Goal: Task Accomplishment & Management: Manage account settings

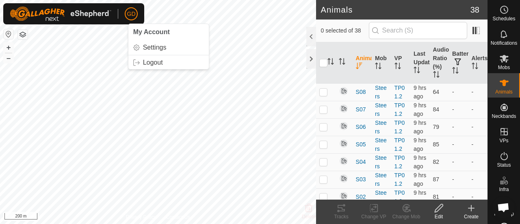
scroll to position [2700, 0]
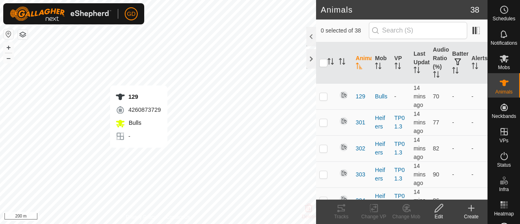
checkbox input "true"
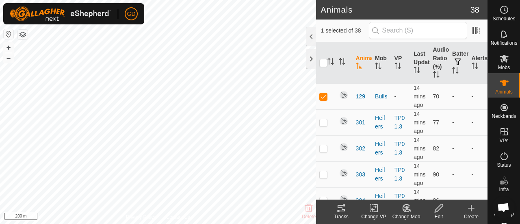
scroll to position [2700, 0]
click at [10, 47] on button "+" at bounding box center [9, 48] width 10 height 10
click at [342, 212] on icon at bounding box center [342, 208] width 10 height 10
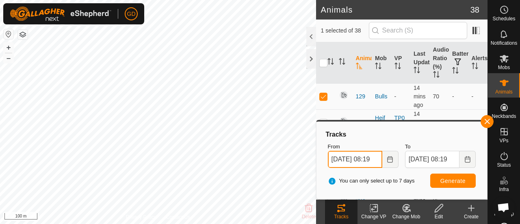
click at [339, 161] on input "15 Oct, 2025 08:19" at bounding box center [355, 159] width 54 height 17
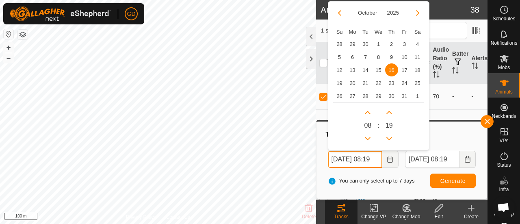
click at [377, 158] on input "16 Oct, 2025 08:19" at bounding box center [355, 159] width 54 height 17
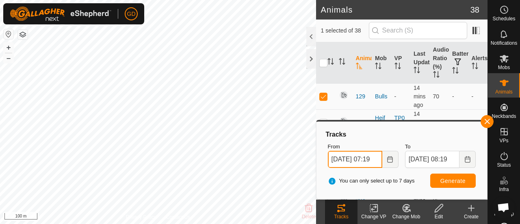
type input "16 Oct, 2025 07:19"
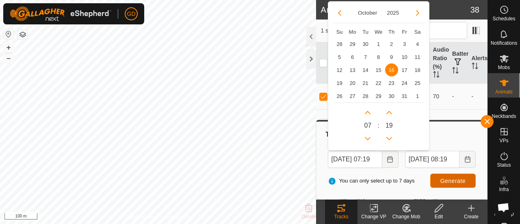
click at [446, 181] on span "Generate" at bounding box center [453, 181] width 25 height 7
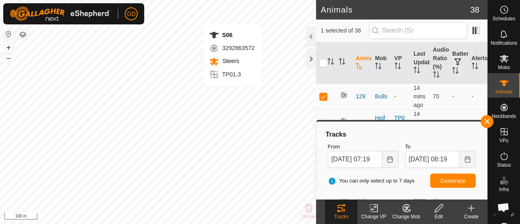
checkbox input "false"
checkbox input "true"
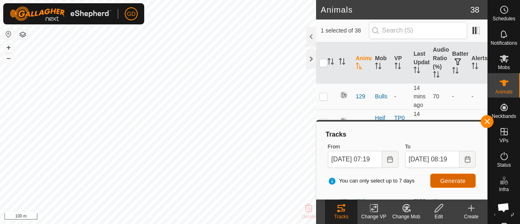
click at [448, 179] on span "Generate" at bounding box center [453, 181] width 25 height 7
click at [8, 49] on button "+" at bounding box center [9, 48] width 10 height 10
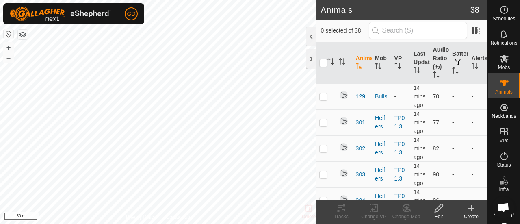
scroll to position [2700, 0]
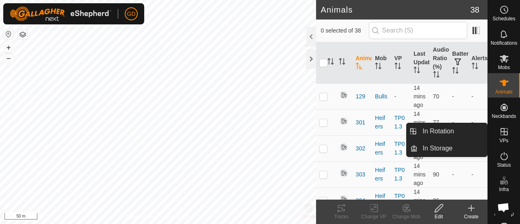
click at [502, 131] on icon at bounding box center [505, 132] width 10 height 10
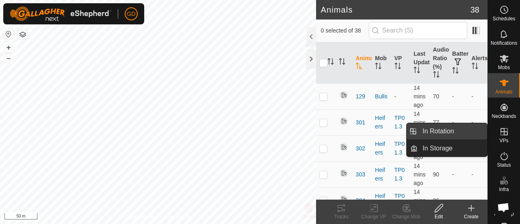
click at [449, 128] on link "In Rotation" at bounding box center [453, 131] width 70 height 16
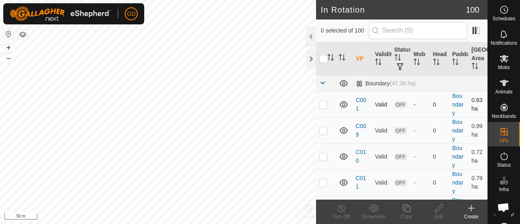
click at [325, 104] on p-checkbox at bounding box center [324, 104] width 8 height 7
checkbox input "true"
click at [321, 81] on span at bounding box center [323, 83] width 7 height 7
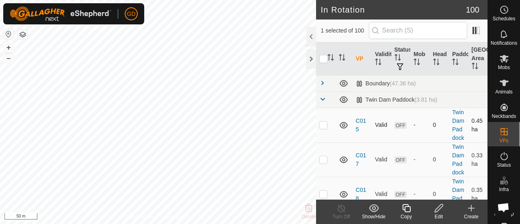
click at [324, 128] on p-checkbox at bounding box center [324, 125] width 8 height 7
checkbox input "false"
click at [324, 100] on span at bounding box center [323, 99] width 7 height 7
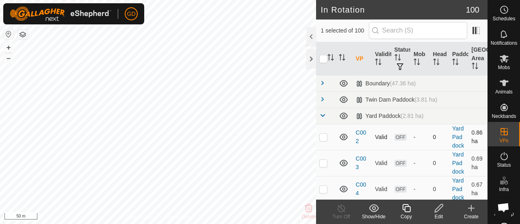
click at [324, 140] on p-checkbox at bounding box center [324, 137] width 8 height 7
checkbox input "true"
click at [322, 82] on span at bounding box center [323, 83] width 7 height 7
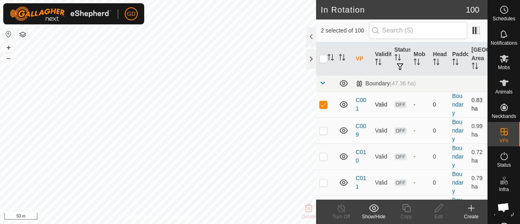
click at [324, 106] on p-checkbox at bounding box center [324, 104] width 8 height 7
checkbox input "false"
click at [322, 86] on link at bounding box center [323, 84] width 7 height 7
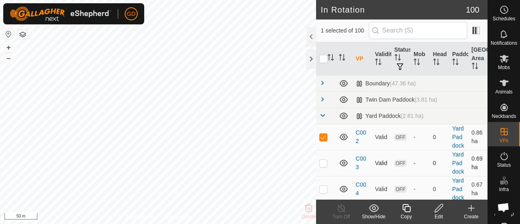
click at [325, 166] on p-checkbox at bounding box center [324, 163] width 8 height 7
checkbox input "true"
click at [325, 139] on p-checkbox at bounding box center [324, 137] width 8 height 7
checkbox input "false"
click at [10, 47] on button "+" at bounding box center [9, 48] width 10 height 10
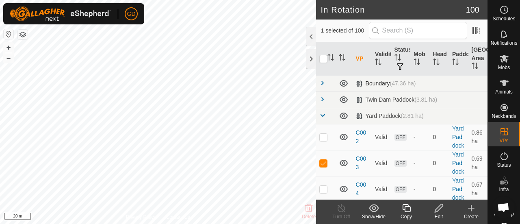
click at [322, 83] on span at bounding box center [323, 83] width 7 height 7
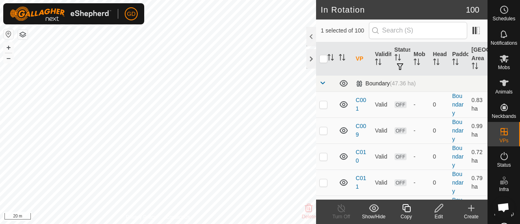
click at [322, 83] on span at bounding box center [323, 83] width 7 height 7
click at [326, 159] on p-checkbox at bounding box center [324, 155] width 8 height 7
checkbox input "true"
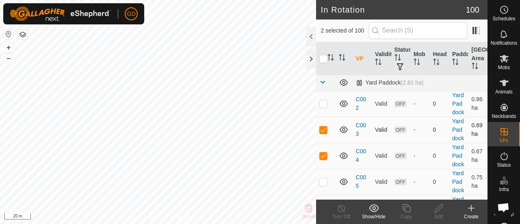
click at [323, 133] on p-checkbox at bounding box center [324, 129] width 8 height 7
checkbox input "false"
click at [437, 209] on icon at bounding box center [439, 208] width 10 height 10
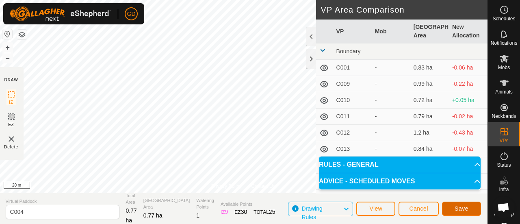
click at [456, 207] on span "Save" at bounding box center [462, 208] width 14 height 7
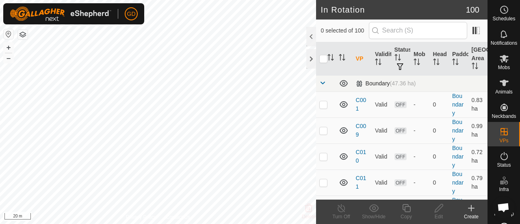
click at [320, 81] on span at bounding box center [323, 83] width 7 height 7
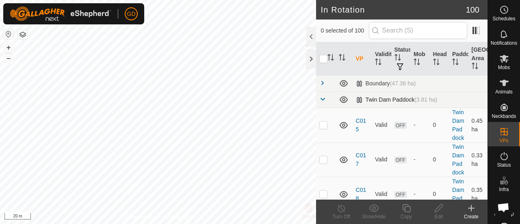
click at [319, 94] on td at bounding box center [326, 99] width 20 height 16
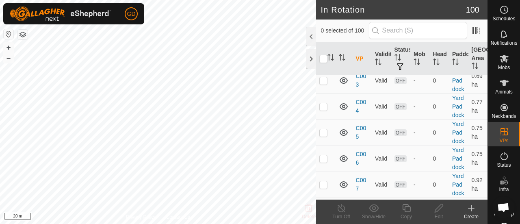
scroll to position [83, 0]
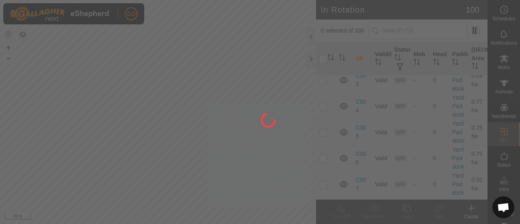
click at [325, 127] on div at bounding box center [260, 112] width 520 height 224
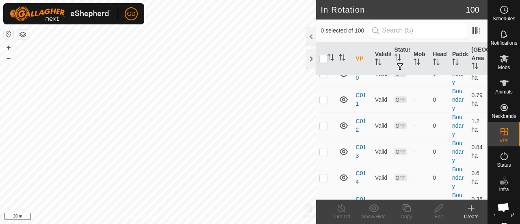
scroll to position [0, 0]
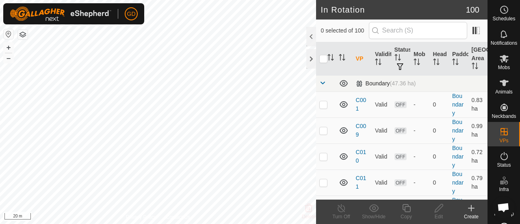
click at [323, 82] on span at bounding box center [323, 83] width 7 height 7
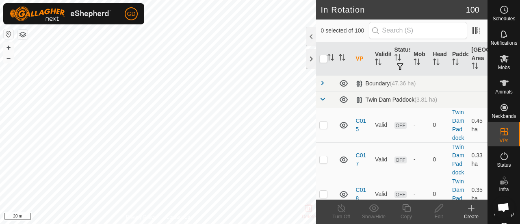
click at [322, 97] on span at bounding box center [323, 99] width 7 height 7
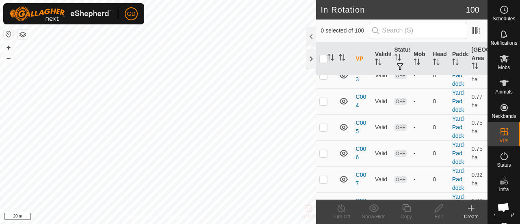
scroll to position [90, 0]
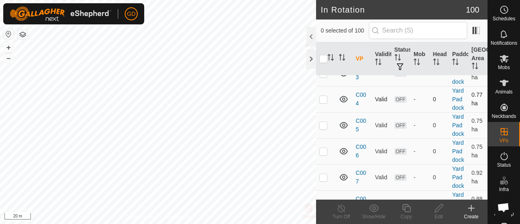
click at [324, 102] on p-checkbox at bounding box center [324, 99] width 8 height 7
checkbox input "true"
click at [326, 128] on p-checkbox at bounding box center [324, 125] width 8 height 7
checkbox input "true"
click at [324, 102] on p-checkbox at bounding box center [324, 99] width 8 height 7
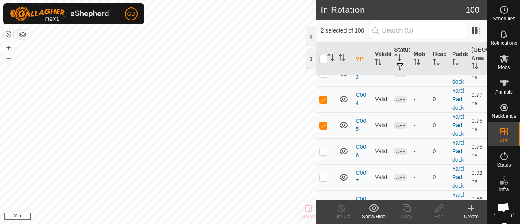
checkbox input "false"
click at [438, 209] on icon at bounding box center [439, 208] width 10 height 10
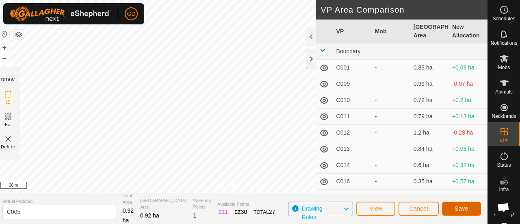
click at [459, 209] on span "Save" at bounding box center [462, 208] width 14 height 7
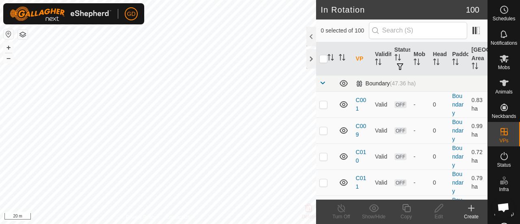
click at [321, 81] on span at bounding box center [323, 83] width 7 height 7
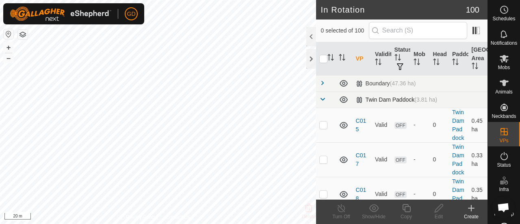
click at [324, 96] on span at bounding box center [323, 99] width 7 height 7
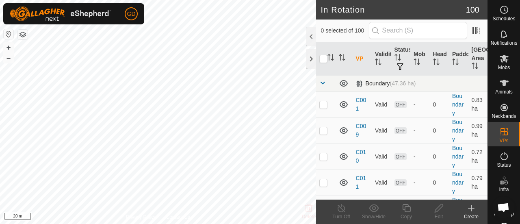
click at [321, 82] on span at bounding box center [323, 83] width 7 height 7
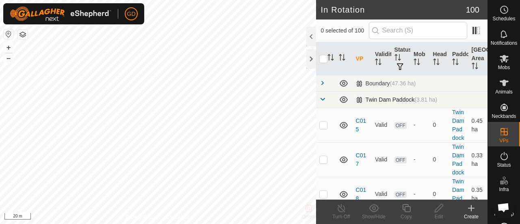
click at [323, 98] on span at bounding box center [323, 99] width 7 height 7
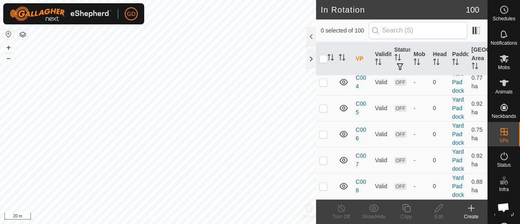
scroll to position [145, 0]
click at [323, 102] on td at bounding box center [326, 108] width 20 height 26
checkbox input "true"
click at [324, 134] on p-checkbox at bounding box center [324, 134] width 8 height 7
checkbox input "true"
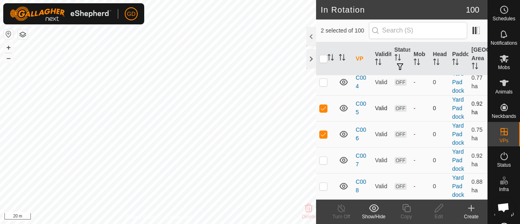
click at [324, 105] on p-checkbox at bounding box center [324, 108] width 8 height 7
checkbox input "false"
click at [439, 207] on icon at bounding box center [439, 208] width 10 height 10
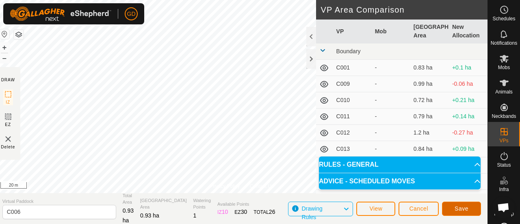
click at [460, 209] on span "Save" at bounding box center [462, 208] width 14 height 7
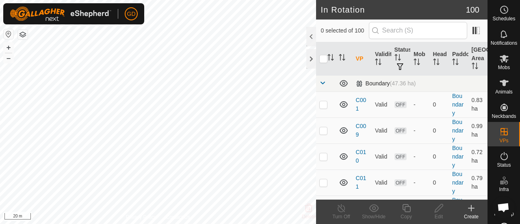
click at [322, 82] on span at bounding box center [323, 83] width 7 height 7
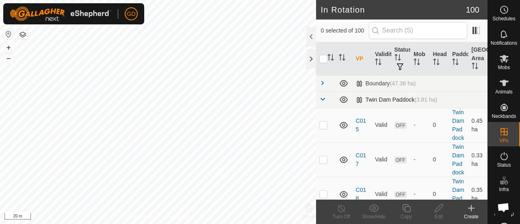
click at [322, 97] on span at bounding box center [323, 99] width 7 height 7
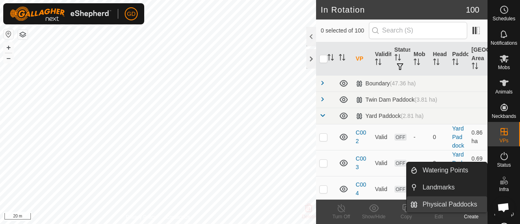
click at [442, 203] on link "Physical Paddocks" at bounding box center [453, 204] width 70 height 16
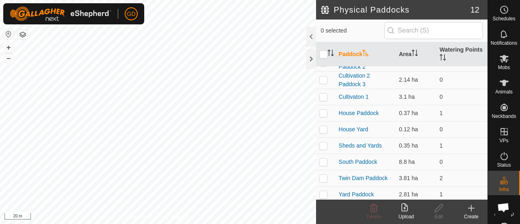
scroll to position [65, 0]
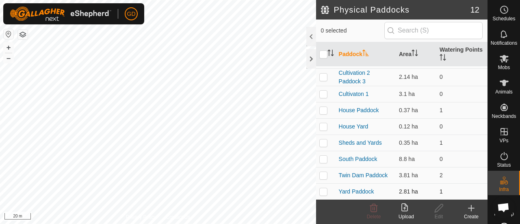
click at [324, 194] on p-checkbox at bounding box center [324, 191] width 8 height 7
checkbox input "true"
click at [373, 209] on icon at bounding box center [374, 208] width 8 height 8
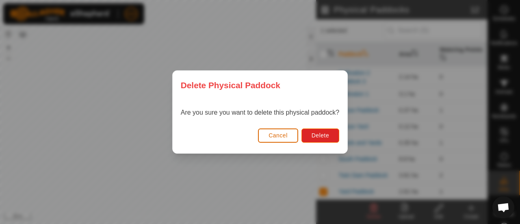
click at [278, 132] on span "Cancel" at bounding box center [278, 135] width 19 height 7
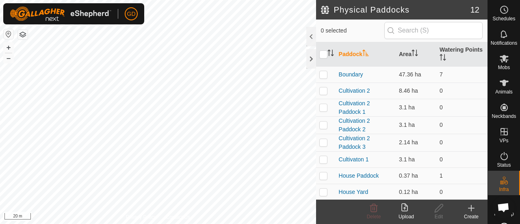
scroll to position [2700, 0]
click at [9, 61] on button "–" at bounding box center [9, 58] width 10 height 10
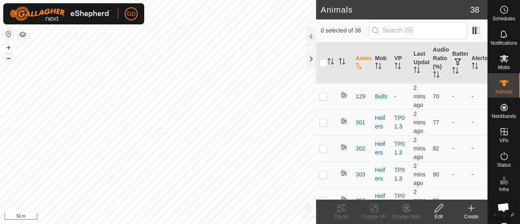
checkbox input "true"
click at [337, 208] on icon at bounding box center [342, 208] width 10 height 10
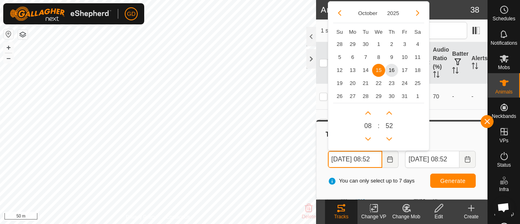
click at [337, 160] on input "15 Oct, 2025 08:52" at bounding box center [355, 159] width 54 height 17
click at [376, 159] on input "16 Oct, 2025 08:52" at bounding box center [355, 159] width 54 height 17
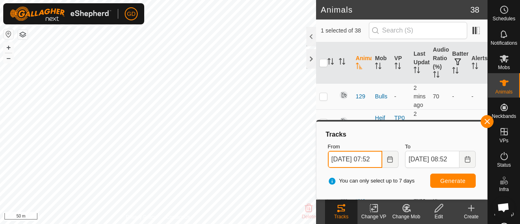
type input "16 Oct, 2025 07:52"
click at [451, 180] on span "Generate" at bounding box center [453, 181] width 25 height 7
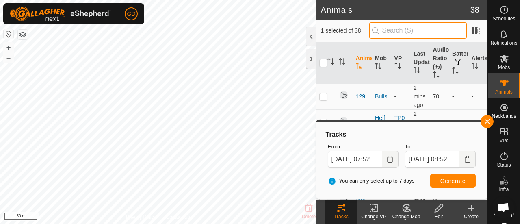
click at [408, 32] on input "text" at bounding box center [418, 30] width 98 height 17
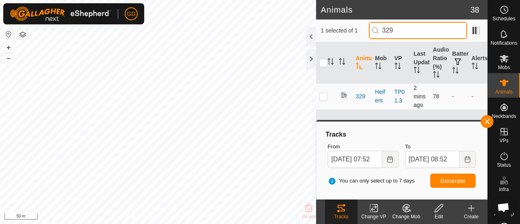
type input "329"
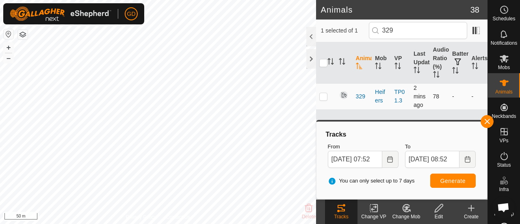
click at [324, 95] on p-checkbox at bounding box center [324, 96] width 8 height 7
checkbox input "true"
click at [453, 180] on span "Generate" at bounding box center [453, 181] width 25 height 7
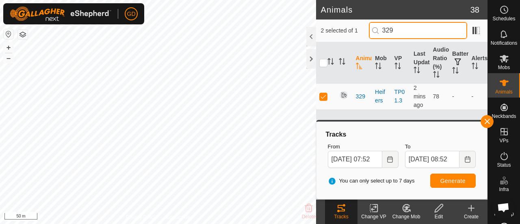
click at [405, 31] on input "329" at bounding box center [418, 30] width 98 height 17
type input "307"
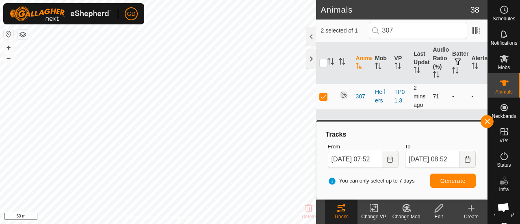
click at [326, 95] on p-checkbox at bounding box center [324, 96] width 8 height 7
checkbox input "false"
click at [442, 178] on span "Generate" at bounding box center [453, 181] width 25 height 7
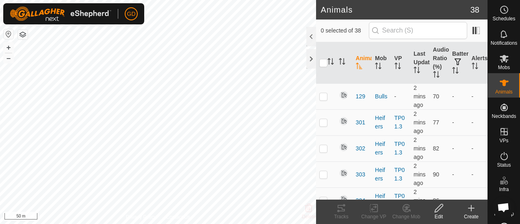
scroll to position [2700, 0]
checkbox input "true"
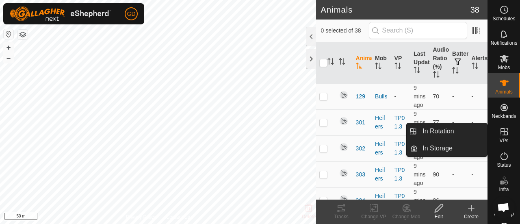
click at [501, 132] on icon at bounding box center [504, 131] width 7 height 7
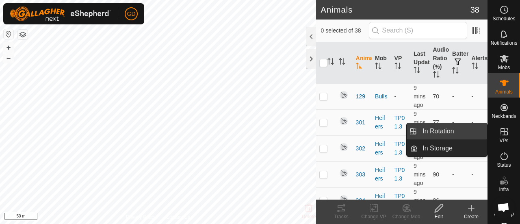
click at [461, 130] on link "In Rotation" at bounding box center [453, 131] width 70 height 16
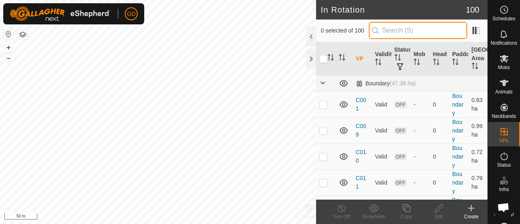
click at [400, 30] on input "text" at bounding box center [418, 30] width 98 height 17
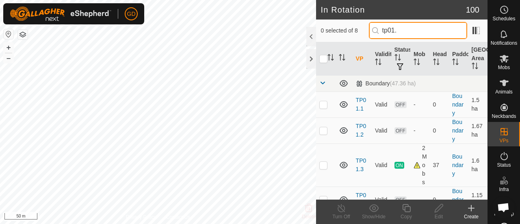
type input "tp01."
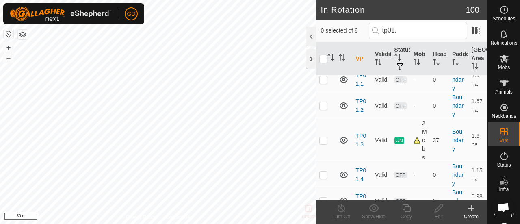
scroll to position [28, 0]
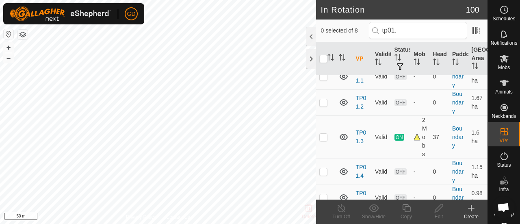
click at [321, 170] on p-checkbox at bounding box center [324, 171] width 8 height 7
checkbox input "true"
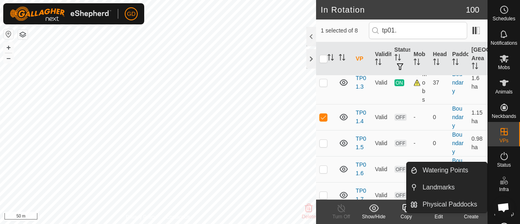
scroll to position [66, 0]
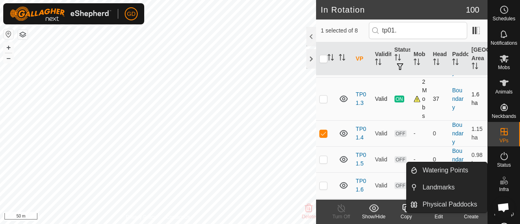
click at [324, 98] on p-checkbox at bounding box center [324, 99] width 8 height 7
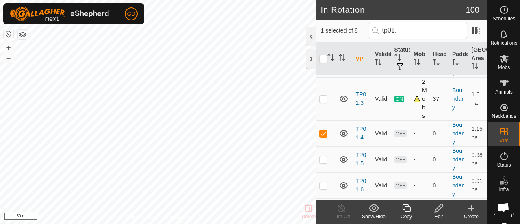
scroll to position [0, 0]
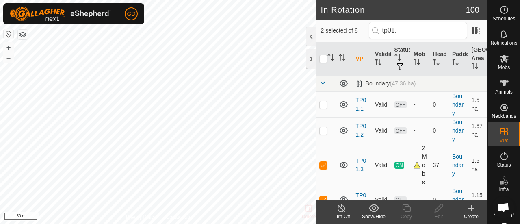
click at [324, 167] on p-checkbox at bounding box center [324, 165] width 8 height 7
checkbox input "false"
click at [437, 210] on icon at bounding box center [439, 208] width 10 height 10
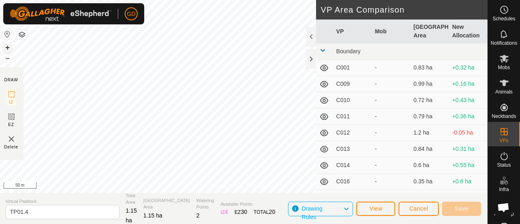
click at [9, 46] on button "+" at bounding box center [8, 48] width 10 height 10
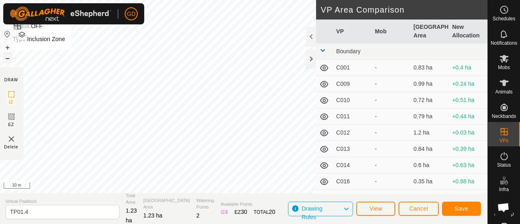
click at [9, 58] on button "–" at bounding box center [8, 58] width 10 height 10
click at [464, 207] on span "Save" at bounding box center [462, 208] width 14 height 7
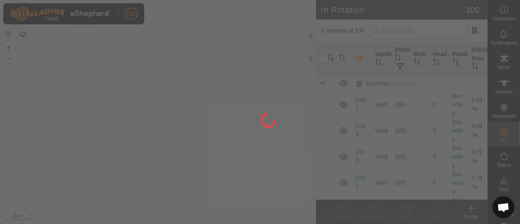
click at [288, 142] on div "GD Schedules Notifications Mobs Animals Neckbands VPs Status Infra Heatmap Help…" at bounding box center [260, 112] width 520 height 224
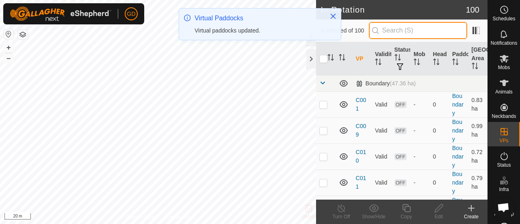
click at [406, 30] on input "text" at bounding box center [418, 30] width 98 height 17
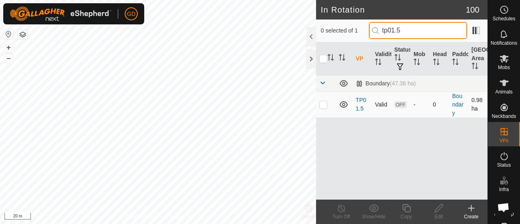
type input "tp01.5"
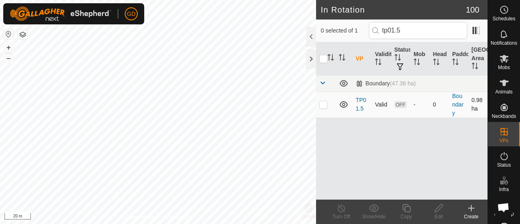
click at [324, 104] on p-checkbox at bounding box center [324, 104] width 8 height 7
checkbox input "true"
click at [437, 209] on icon at bounding box center [439, 208] width 10 height 10
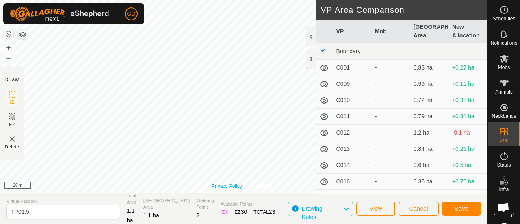
click at [239, 183] on div "Privacy Policy Contact Us Status: OFF Type: Inclusion Zone + – ⇧ i 20 m" at bounding box center [244, 96] width 488 height 193
click at [456, 209] on span "Save" at bounding box center [462, 208] width 14 height 7
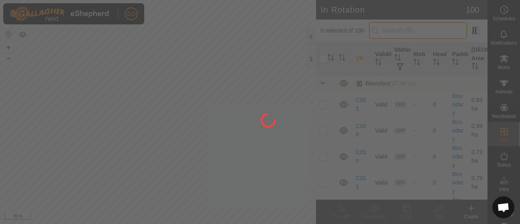
click at [400, 34] on div "GD Schedules Notifications Mobs Animals Neckbands VPs Status Infra Heatmap Help…" at bounding box center [260, 112] width 520 height 224
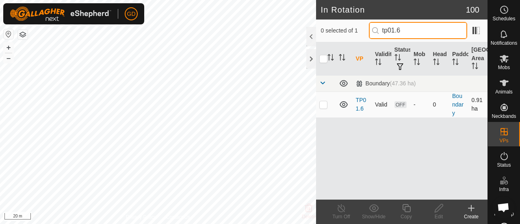
type input "tp01.6"
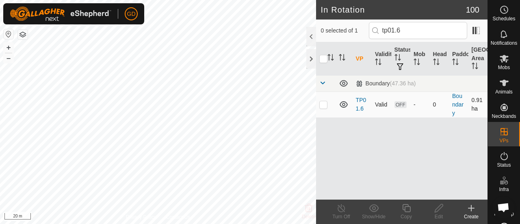
click at [323, 104] on p-checkbox at bounding box center [324, 104] width 8 height 7
checkbox input "true"
click at [437, 212] on icon at bounding box center [439, 208] width 8 height 8
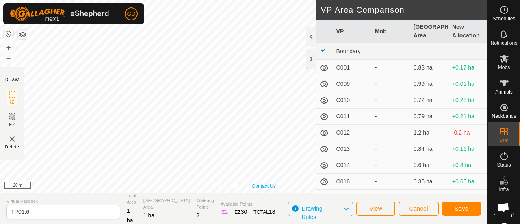
click at [254, 183] on div "Privacy Policy Contact Us Status: OFF Type: Inclusion Zone + – ⇧ i 20 m" at bounding box center [244, 96] width 488 height 193
click at [458, 206] on span "Save" at bounding box center [462, 208] width 14 height 7
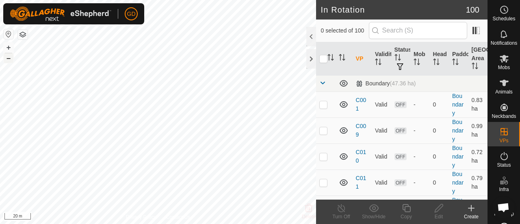
click at [10, 58] on button "–" at bounding box center [9, 58] width 10 height 10
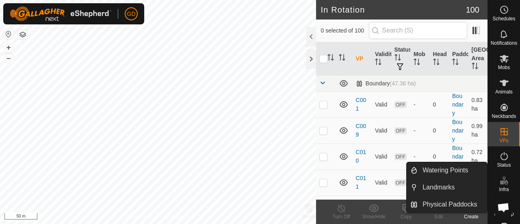
click at [505, 181] on icon at bounding box center [507, 182] width 4 height 4
click at [440, 202] on link "Physical Paddocks" at bounding box center [453, 204] width 70 height 16
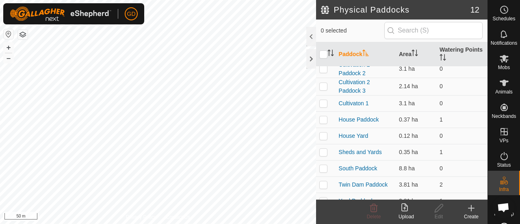
scroll to position [65, 0]
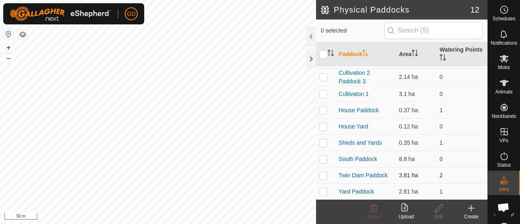
click at [325, 172] on p-checkbox at bounding box center [324, 175] width 8 height 7
click at [373, 209] on icon at bounding box center [374, 208] width 8 height 8
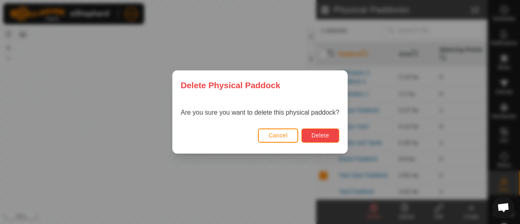
click at [316, 137] on span "Delete" at bounding box center [320, 135] width 17 height 7
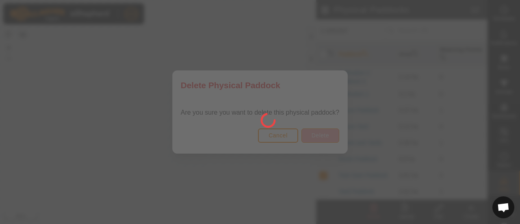
checkbox input "false"
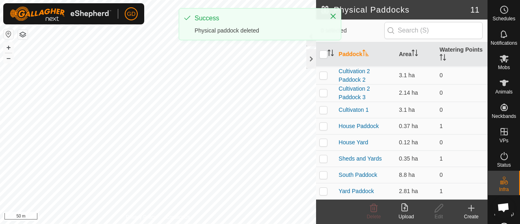
scroll to position [0, 0]
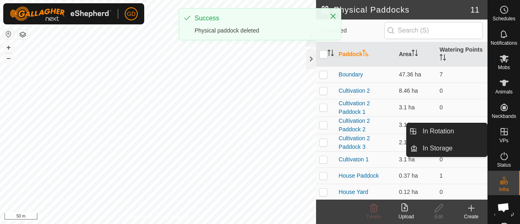
click at [501, 137] on es-virtualpaddocks-svg-icon at bounding box center [504, 131] width 15 height 13
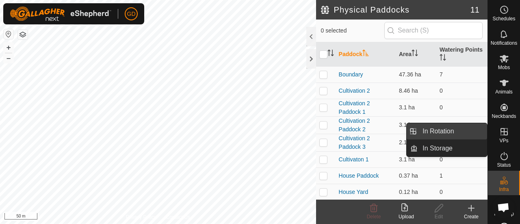
click at [431, 131] on span "In Rotation" at bounding box center [438, 131] width 31 height 10
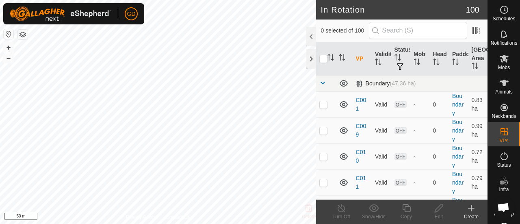
click at [324, 84] on span at bounding box center [323, 83] width 7 height 7
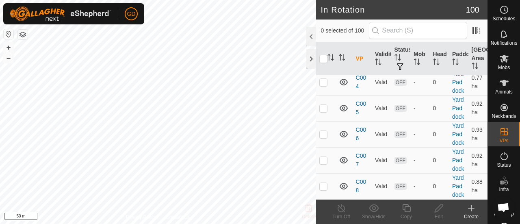
scroll to position [148, 0]
click at [325, 183] on p-checkbox at bounding box center [324, 186] width 8 height 7
checkbox input "false"
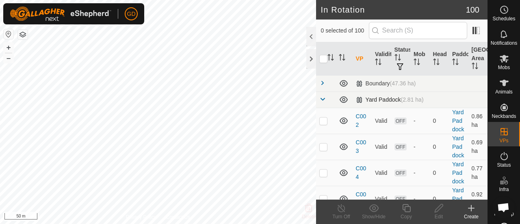
click at [323, 100] on span at bounding box center [323, 99] width 7 height 7
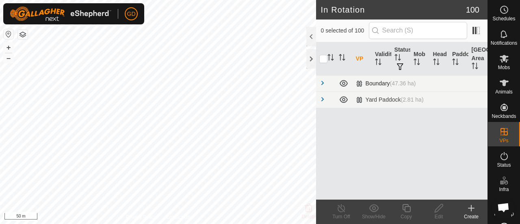
click at [322, 83] on span at bounding box center [323, 83] width 7 height 7
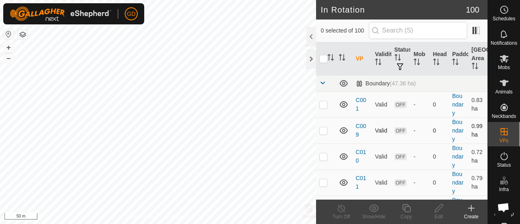
click at [325, 131] on p-checkbox at bounding box center [324, 130] width 8 height 7
checkbox input "false"
click at [324, 157] on p-checkbox at bounding box center [324, 156] width 8 height 7
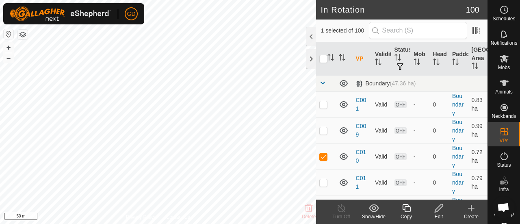
checkbox input "false"
click at [326, 181] on p-checkbox at bounding box center [324, 182] width 8 height 7
checkbox input "true"
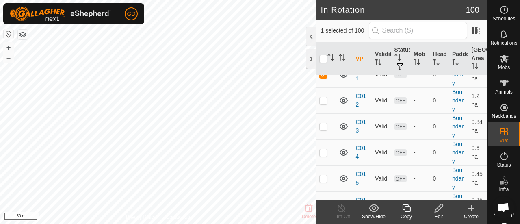
scroll to position [92, 0]
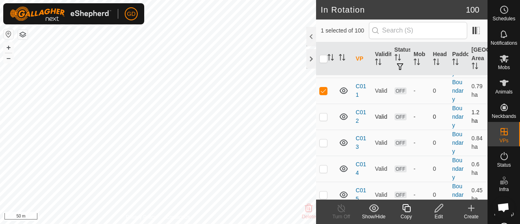
click at [324, 116] on p-checkbox at bounding box center [324, 116] width 8 height 7
checkbox input "true"
click at [322, 87] on p-checkbox at bounding box center [324, 90] width 8 height 7
checkbox input "false"
click at [323, 143] on p-checkbox at bounding box center [324, 142] width 8 height 7
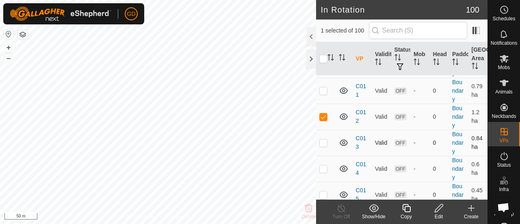
checkbox input "true"
click at [324, 115] on p-checkbox at bounding box center [324, 116] width 8 height 7
checkbox input "false"
click at [440, 205] on icon at bounding box center [439, 208] width 10 height 10
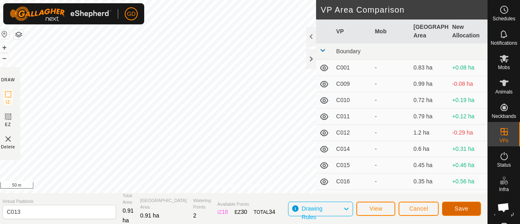
click at [451, 207] on button "Save" at bounding box center [461, 209] width 39 height 14
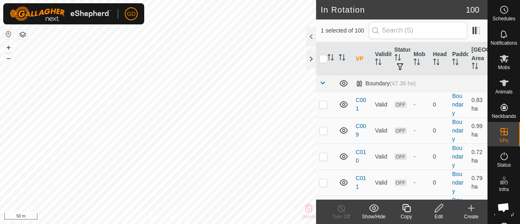
checkbox input "false"
checkbox input "true"
click at [219, 224] on div at bounding box center [158, 112] width 316 height 224
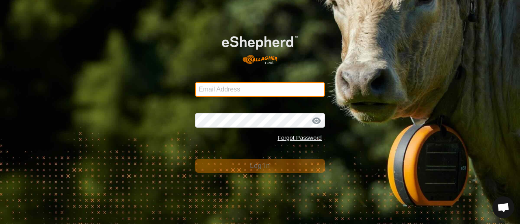
type input "[EMAIL_ADDRESS][DOMAIN_NAME]"
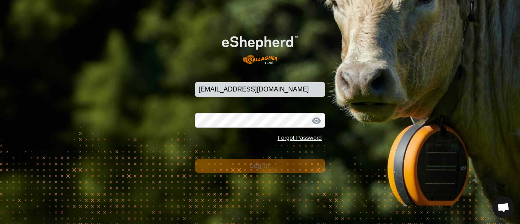
scroll to position [2700, 0]
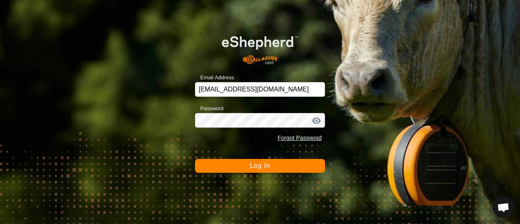
click at [257, 166] on span "Log In" at bounding box center [260, 165] width 20 height 7
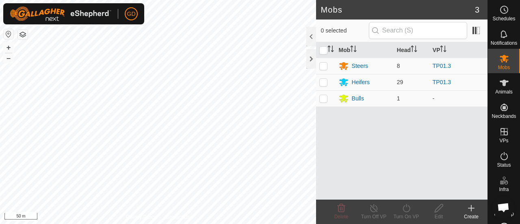
scroll to position [2700, 0]
click at [500, 83] on icon at bounding box center [504, 83] width 9 height 7
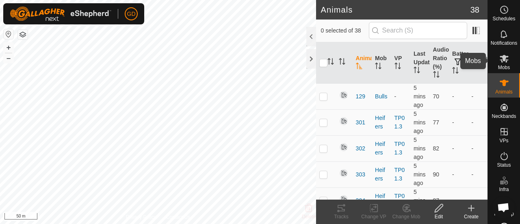
click at [501, 62] on icon at bounding box center [505, 59] width 10 height 10
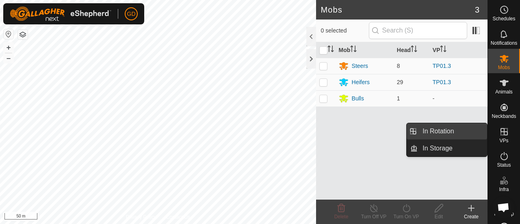
click at [442, 129] on link "In Rotation" at bounding box center [453, 131] width 70 height 16
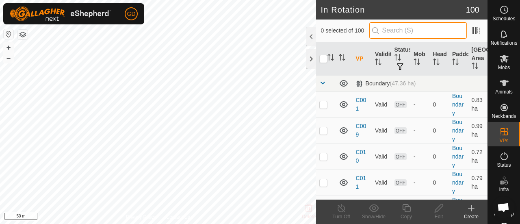
click at [404, 31] on input "text" at bounding box center [418, 30] width 98 height 17
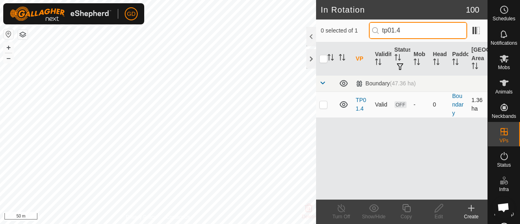
type input "tp01.4"
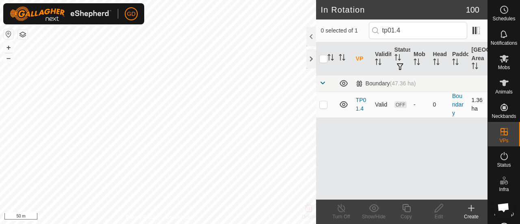
click at [324, 104] on p-checkbox at bounding box center [324, 104] width 8 height 7
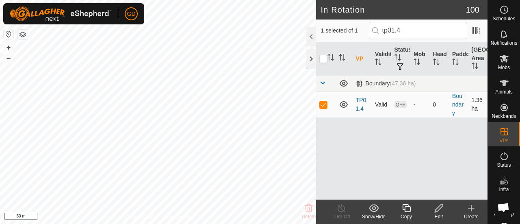
click at [324, 104] on p-checkbox at bounding box center [324, 104] width 8 height 7
checkbox input "false"
